Goal: Use online tool/utility: Utilize a website feature to perform a specific function

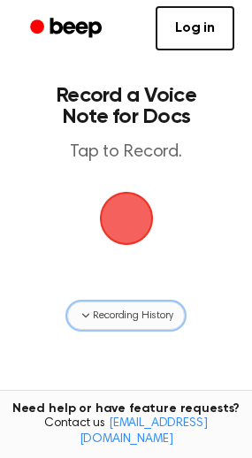
click at [129, 316] on span "Recording History" at bounding box center [133, 316] width 80 height 16
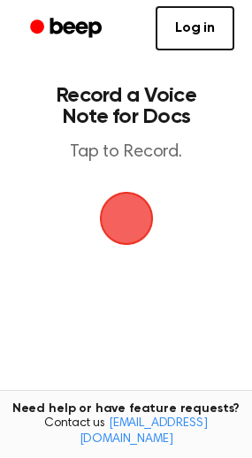
click at [127, 232] on span "button" at bounding box center [126, 218] width 99 height 99
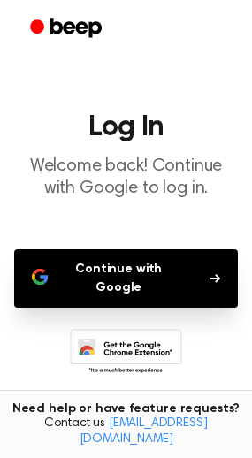
click at [126, 272] on button "Continue with Google" at bounding box center [126, 278] width 224 height 58
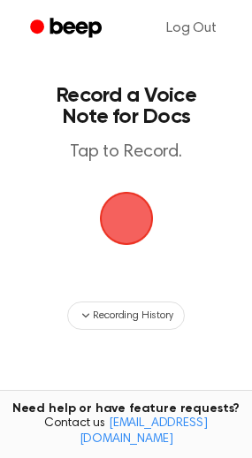
click at [132, 231] on span "button" at bounding box center [126, 218] width 99 height 99
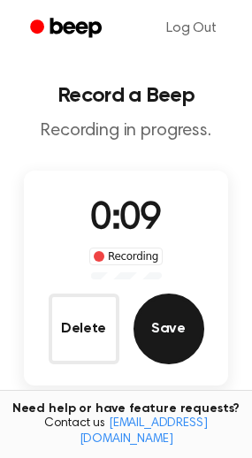
click at [171, 310] on button "Save" at bounding box center [168, 329] width 71 height 71
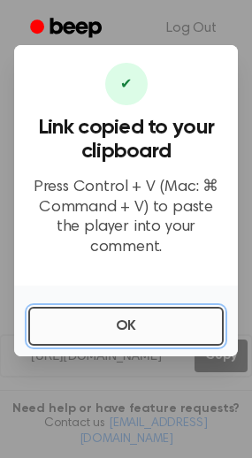
click at [126, 324] on button "OK" at bounding box center [125, 326] width 195 height 39
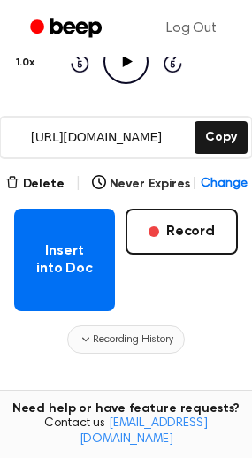
scroll to position [265, 0]
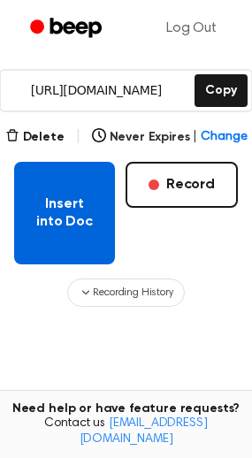
click at [76, 227] on button "Insert into Doc" at bounding box center [64, 213] width 101 height 103
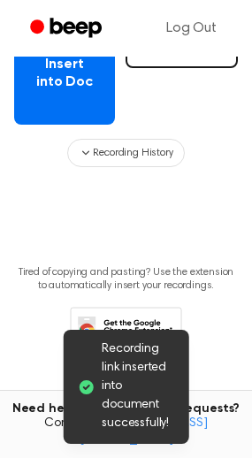
scroll to position [407, 0]
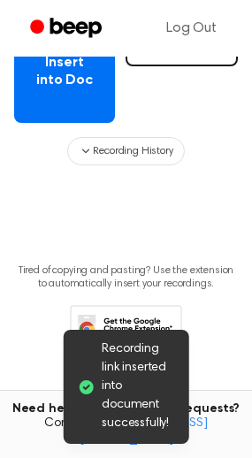
click at [115, 383] on span "Recording link inserted into document successfully!" at bounding box center [138, 386] width 73 height 93
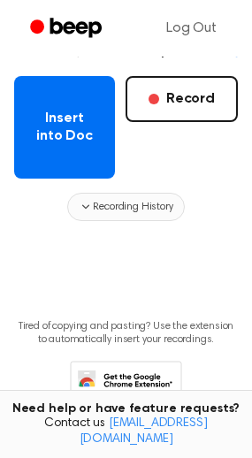
scroll to position [354, 0]
